Goal: Information Seeking & Learning: Learn about a topic

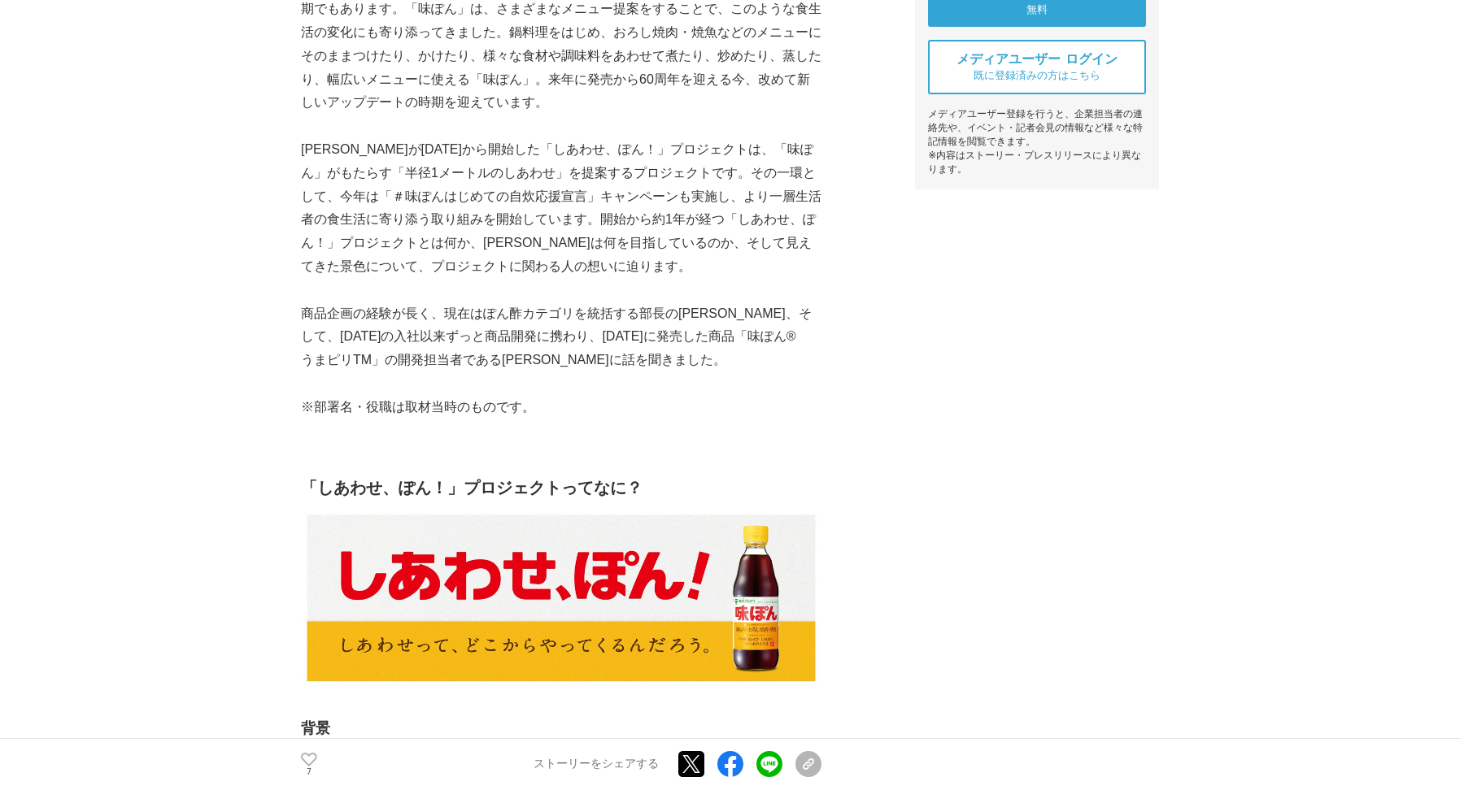
scroll to position [801, 0]
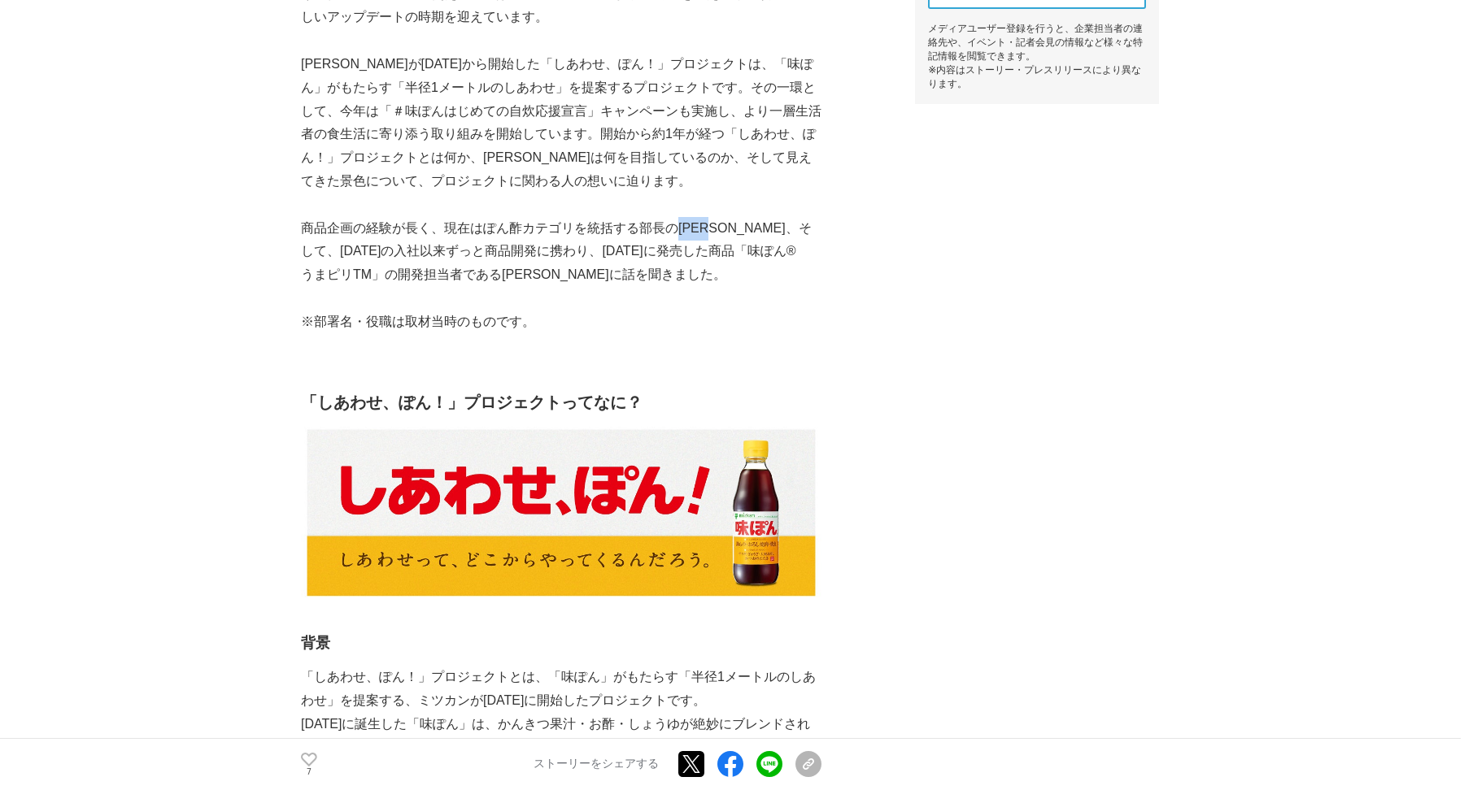
drag, startPoint x: 678, startPoint y: 232, endPoint x: 725, endPoint y: 232, distance: 47.2
click at [725, 233] on p "商品企画の経験が長く、現在はぽん酢カテゴリを統括する部長の[PERSON_NAME]、そして、[DATE]の入社以来ずっと商品開発に携わり、[DATE]に発売…" at bounding box center [561, 252] width 520 height 70
copy p "[PERSON_NAME]"
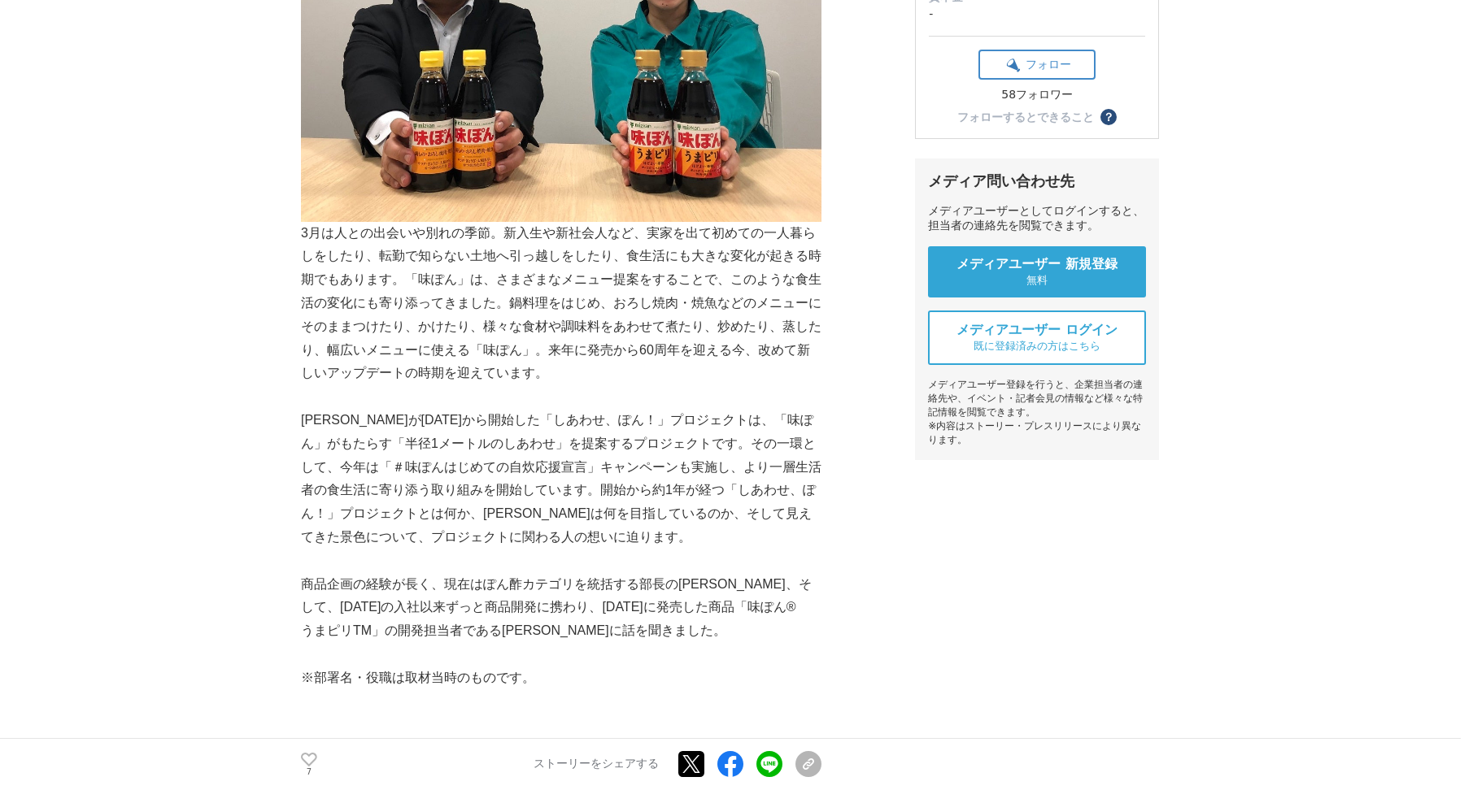
scroll to position [478, 0]
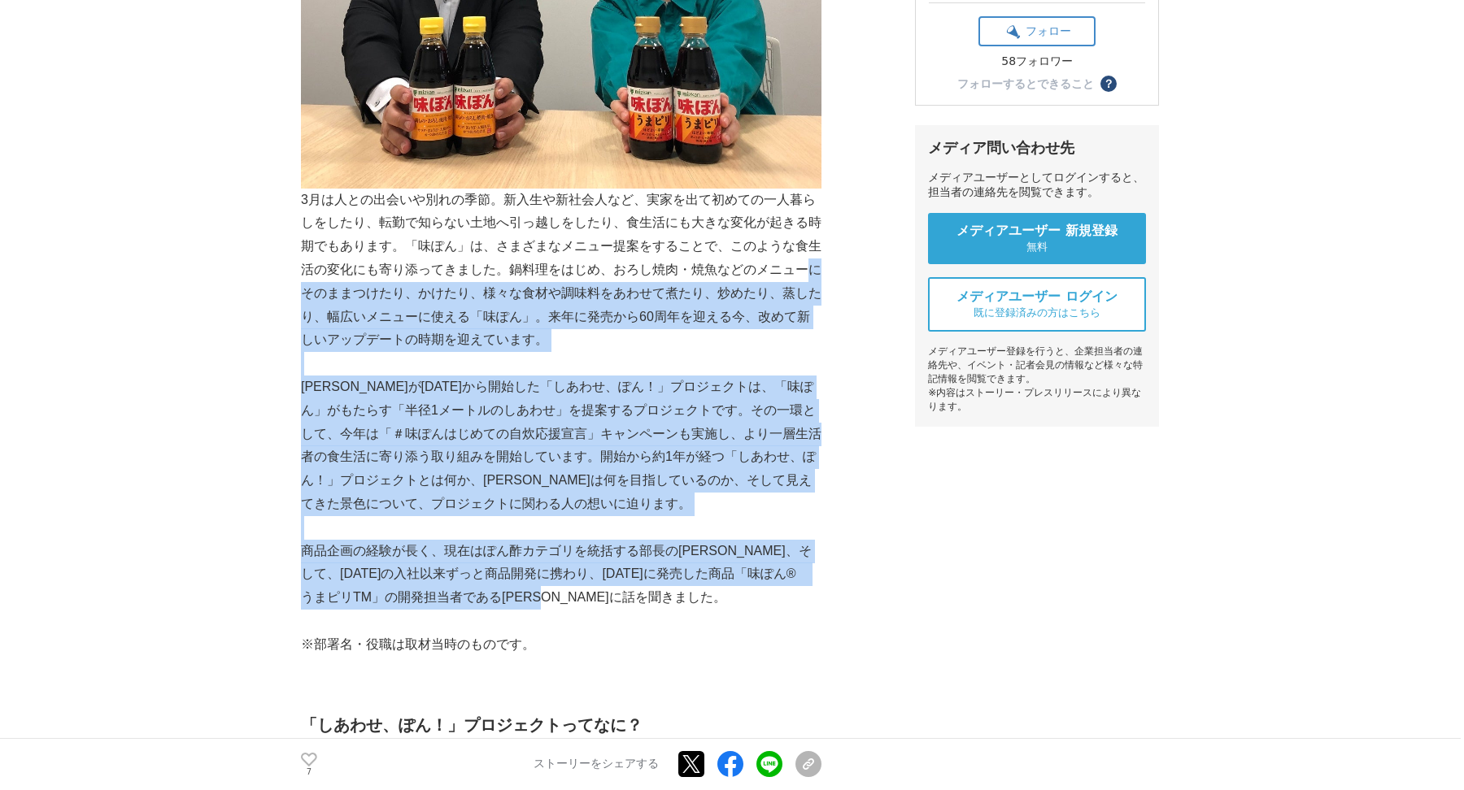
drag, startPoint x: 810, startPoint y: 271, endPoint x: 729, endPoint y: 603, distance: 341.6
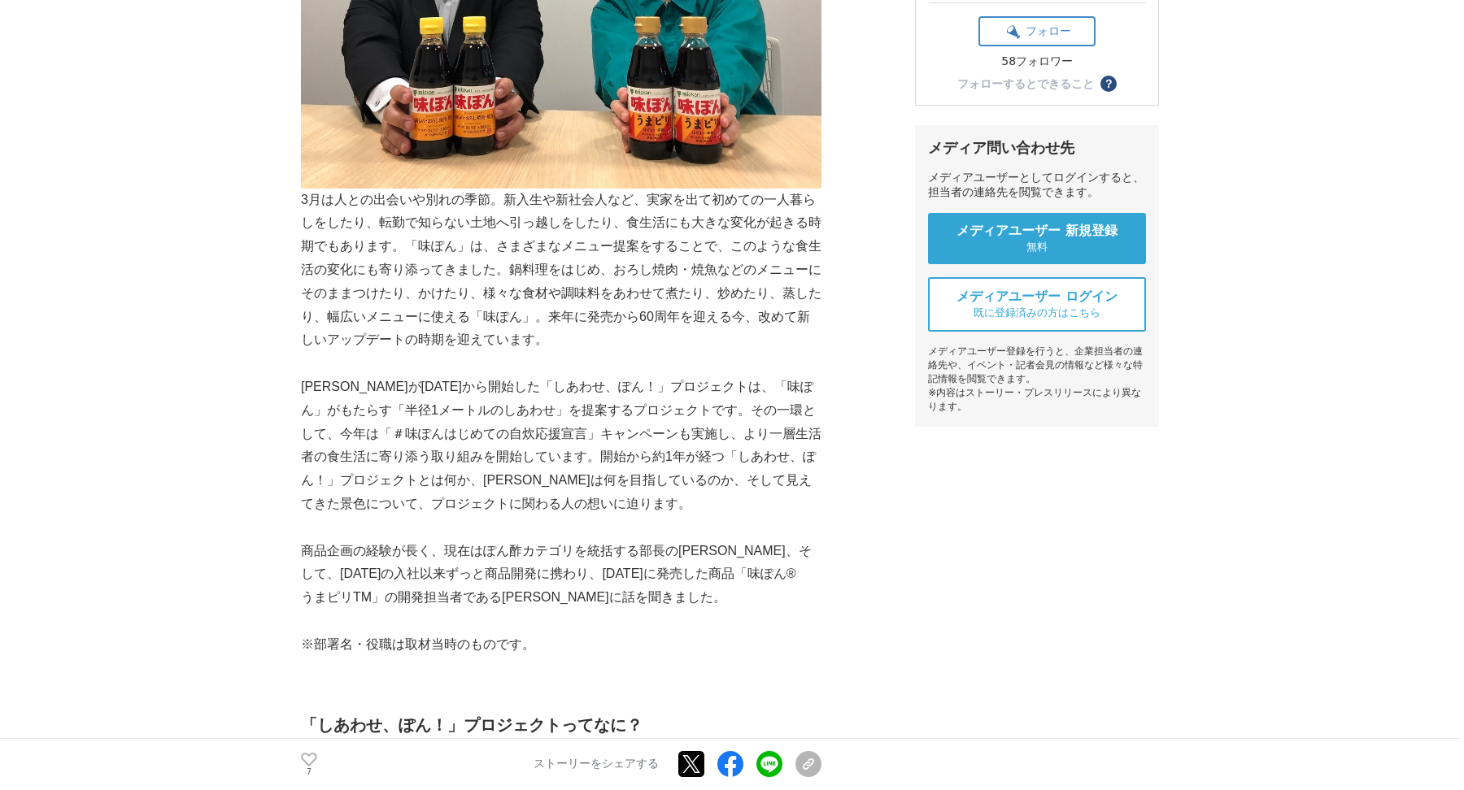
click at [308, 198] on p "3月は人との出会いや別れの季節。新入生や新社会人など、実家を出て初めての一人暮らしをしたり、転勤で知らない土地へ引っ越しをしたり、食生活にも大きな変化が起きる…" at bounding box center [561, 271] width 520 height 164
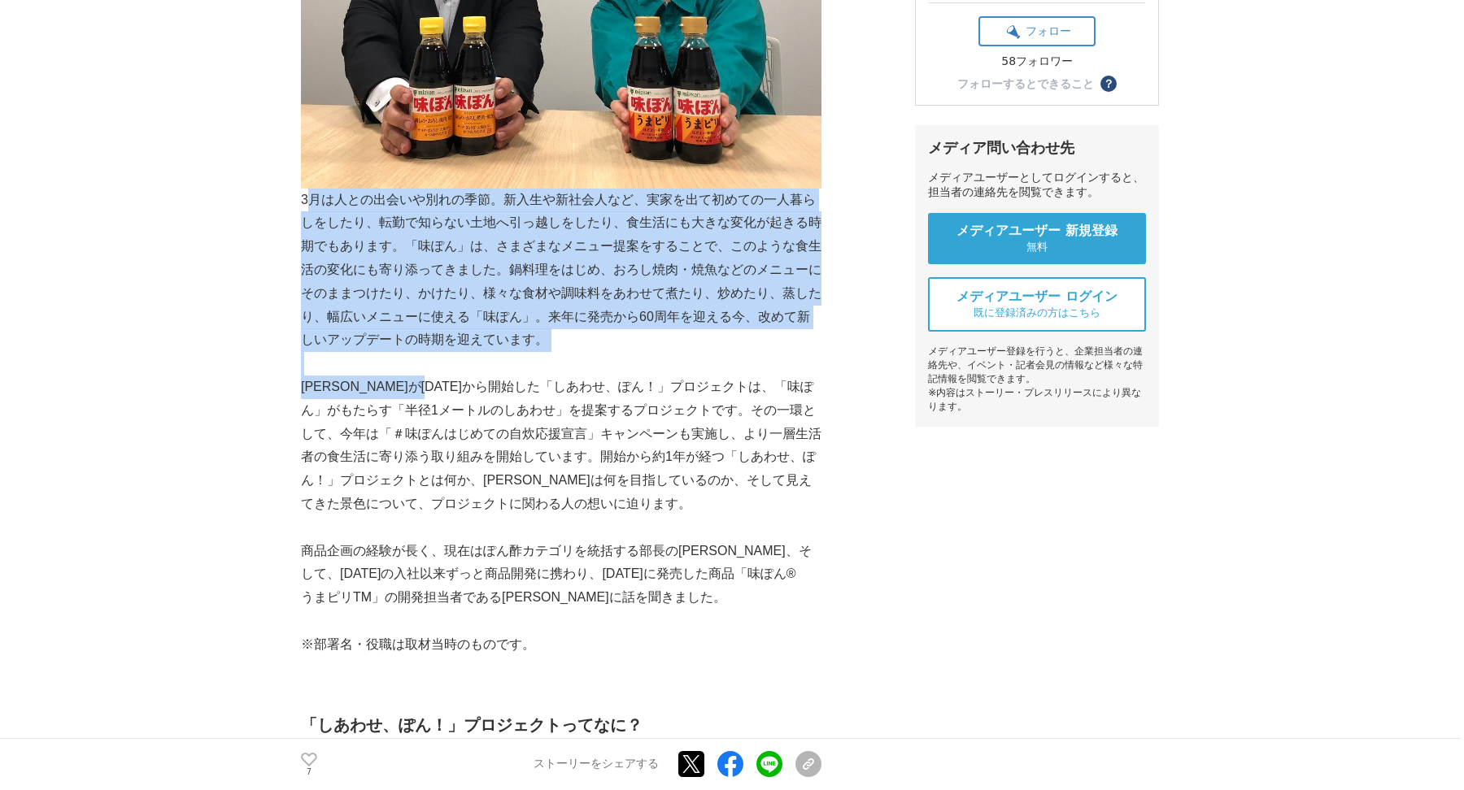
drag, startPoint x: 305, startPoint y: 198, endPoint x: 467, endPoint y: 390, distance: 251.7
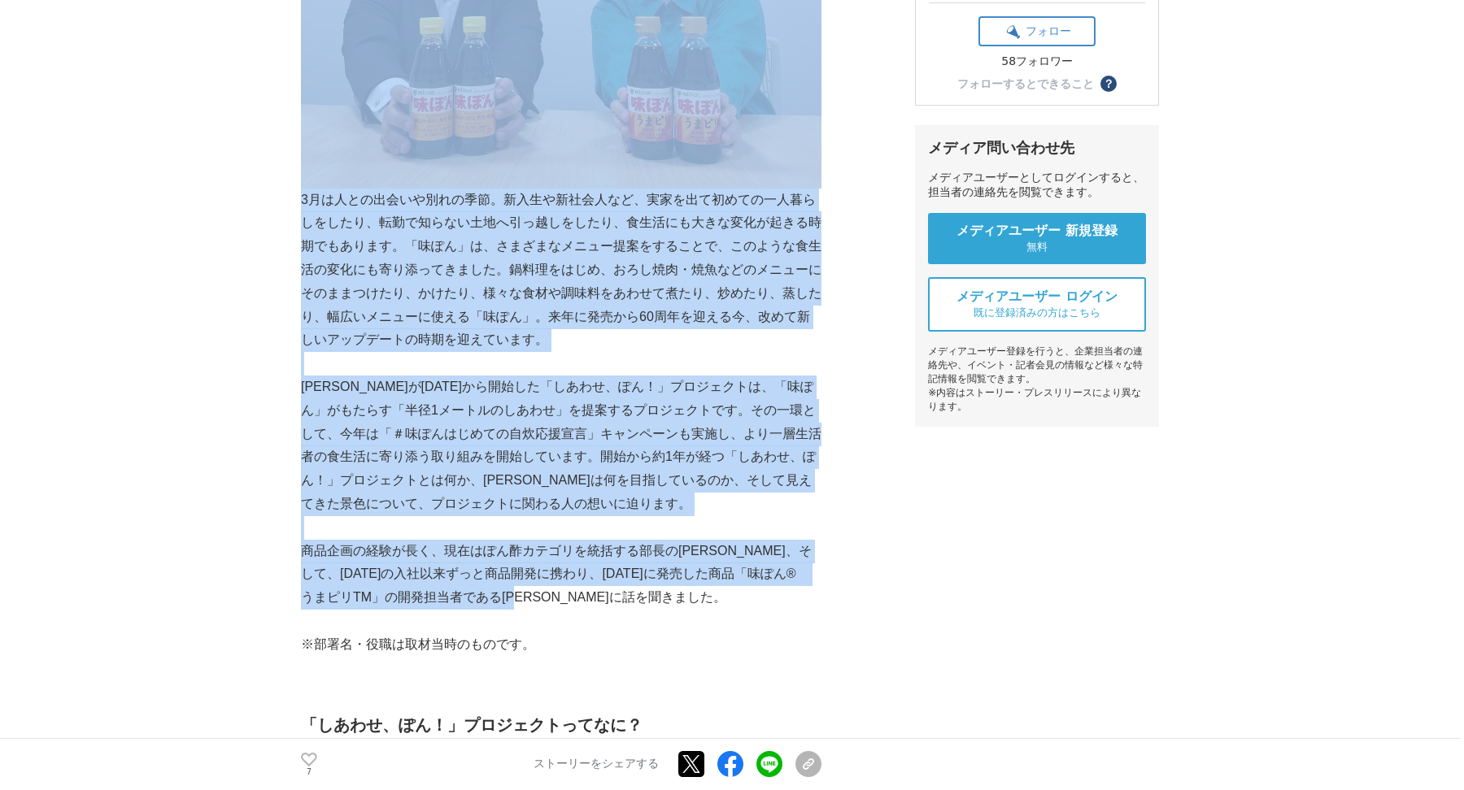
drag, startPoint x: 298, startPoint y: 198, endPoint x: 582, endPoint y: 590, distance: 483.9
click at [582, 590] on p "商品企画の経験が長く、現在はぽん酢カテゴリを統括する部長の[PERSON_NAME]、そして、[DATE]の入社以来ずっと商品開発に携わり、[DATE]に発売…" at bounding box center [561, 575] width 520 height 70
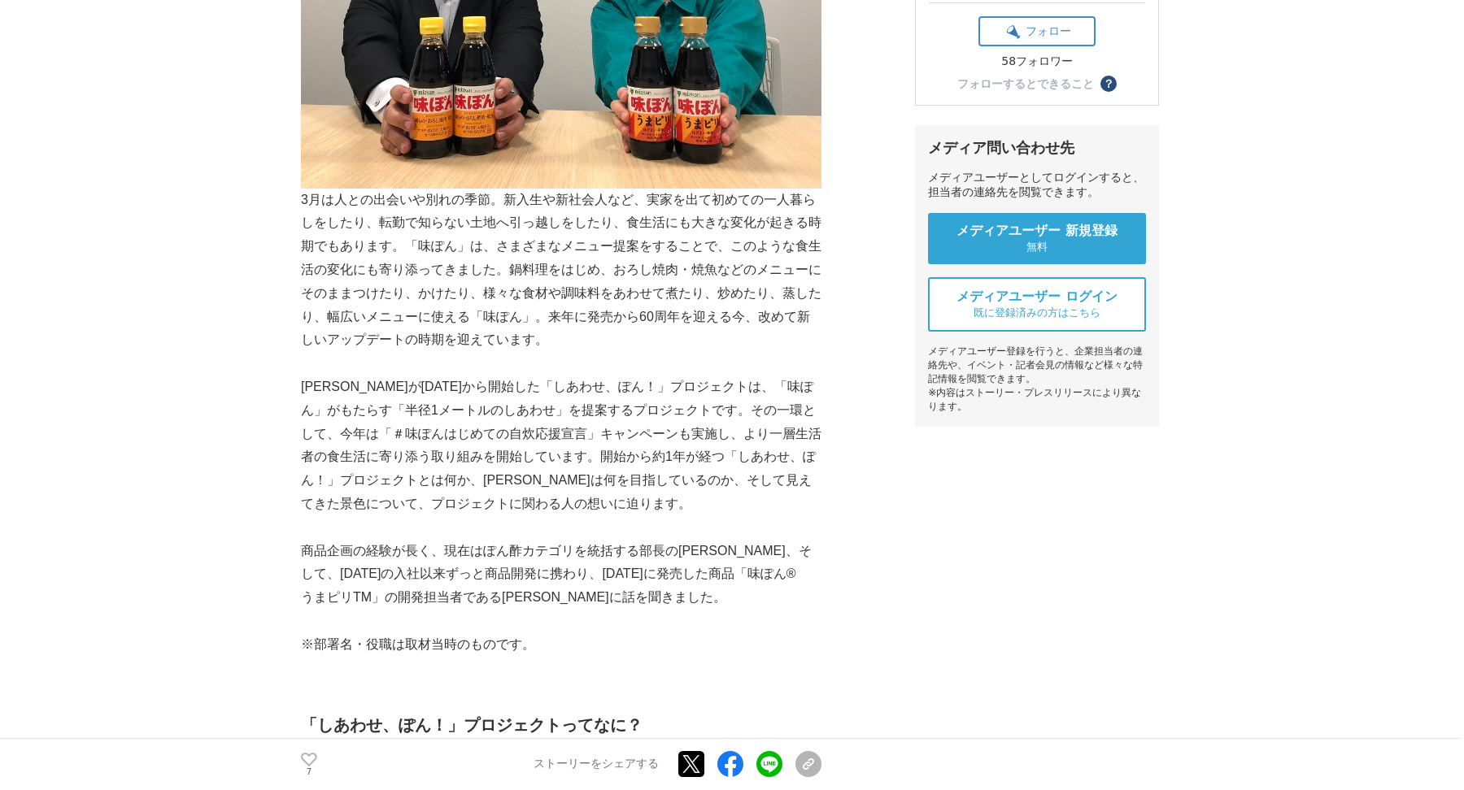
drag, startPoint x: 300, startPoint y: 200, endPoint x: 546, endPoint y: 538, distance: 417.8
drag, startPoint x: 300, startPoint y: 198, endPoint x: 444, endPoint y: 216, distance: 145.1
click at [444, 216] on p "3月は人との出会いや別れの季節。新入生や新社会人など、実家を出て初めての一人暮らしをしたり、転勤で知らない土地へ引っ越しをしたり、食生活にも大きな変化が起きる…" at bounding box center [561, 271] width 520 height 164
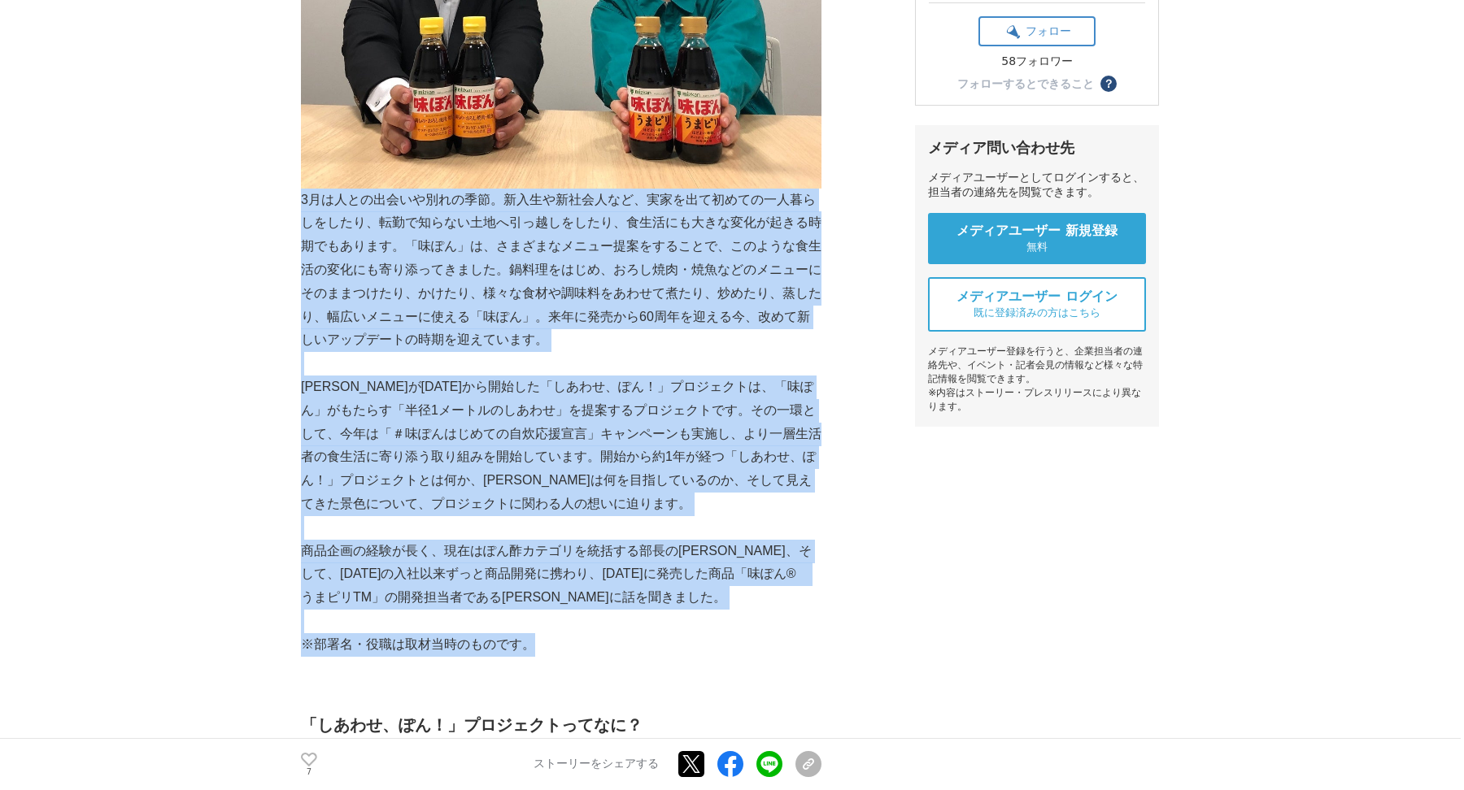
drag, startPoint x: 301, startPoint y: 202, endPoint x: 561, endPoint y: 637, distance: 506.9
click at [561, 637] on p "※部署名・役職は取材当時のものです。" at bounding box center [561, 645] width 520 height 24
drag, startPoint x: 564, startPoint y: 691, endPoint x: 304, endPoint y: 198, distance: 558.0
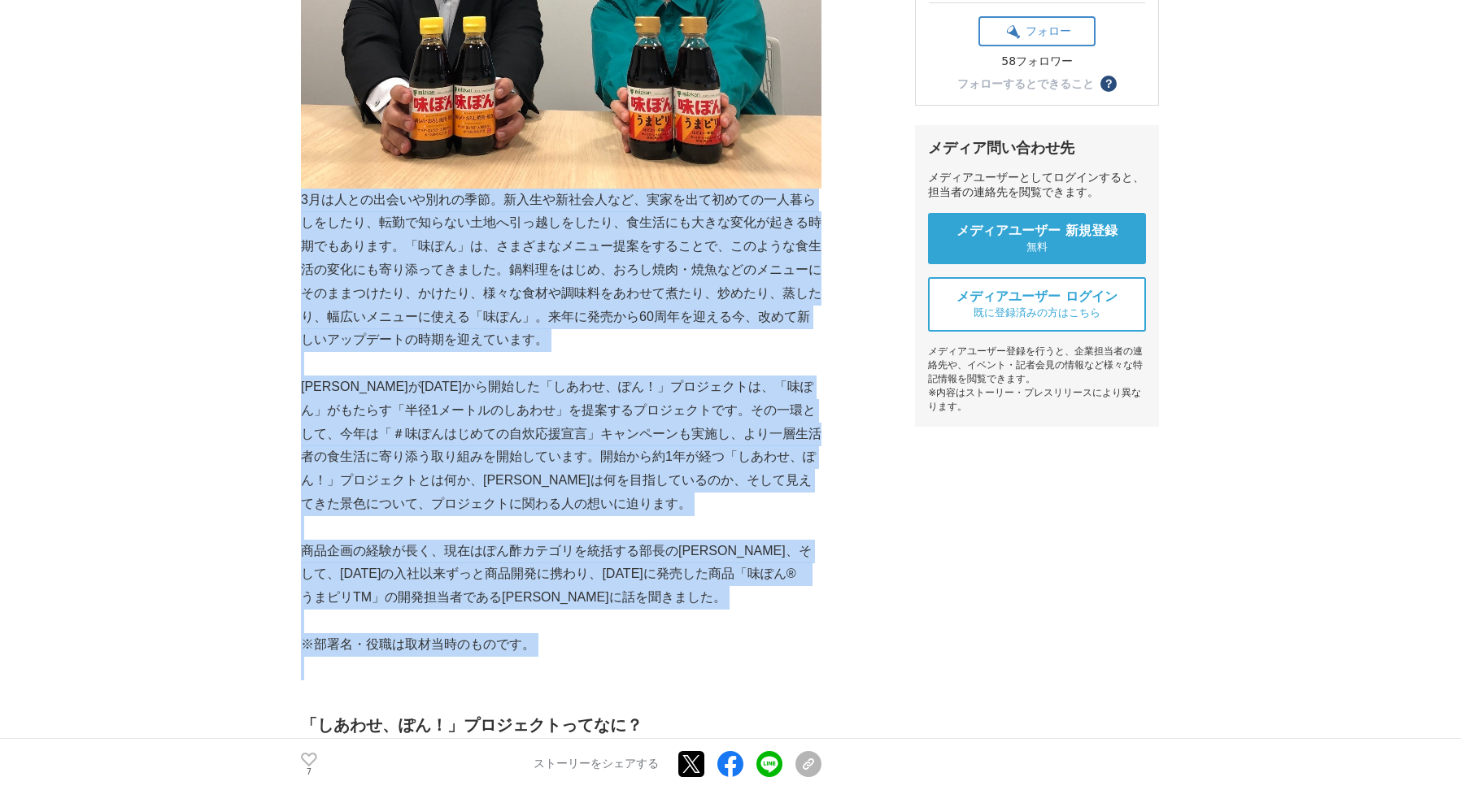
click at [304, 198] on p "3月は人との出会いや別れの季節。新入生や新社会人など、実家を出て初めての一人暮らしをしたり、転勤で知らない土地へ引っ越しをしたり、食生活にも大きな変化が起きる…" at bounding box center [561, 271] width 520 height 164
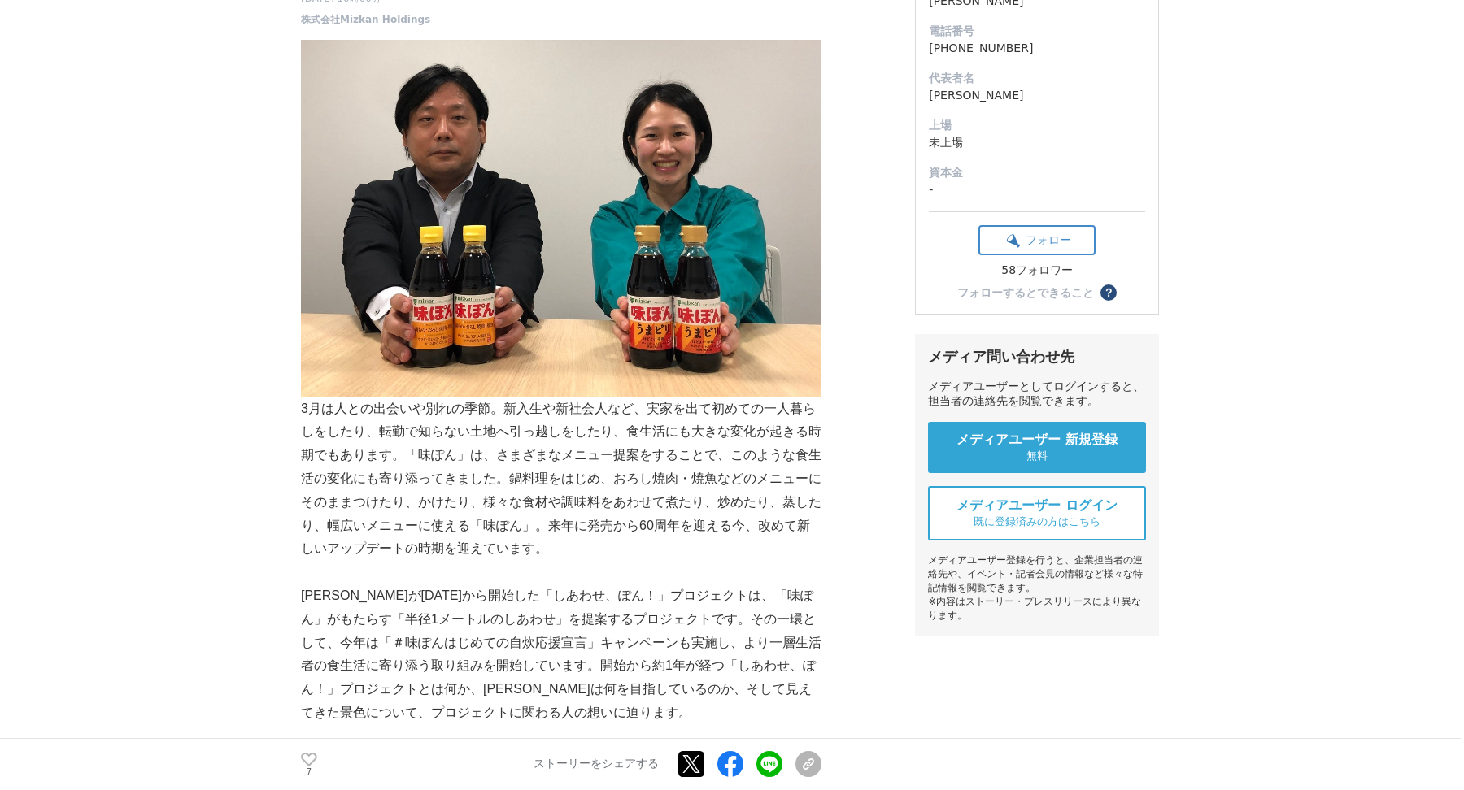
scroll to position [0, 0]
